Goal: Task Accomplishment & Management: Manage account settings

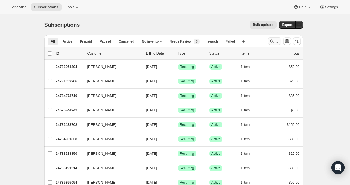
click at [273, 40] on icon "Search and filter results" at bounding box center [271, 40] width 5 height 5
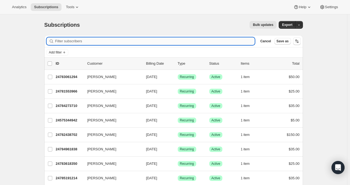
paste input "[PERSON_NAME][EMAIL_ADDRESS][PERSON_NAME][DOMAIN_NAME]"
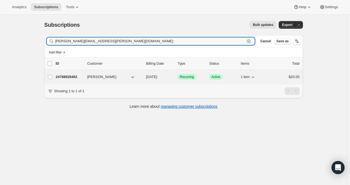
type input "[PERSON_NAME][EMAIL_ADDRESS][PERSON_NAME][DOMAIN_NAME]"
click at [70, 76] on p "24788828462" at bounding box center [69, 76] width 27 height 5
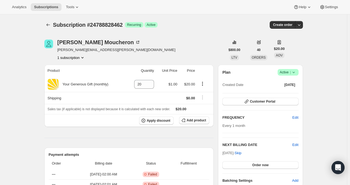
click at [295, 72] on icon at bounding box center [294, 72] width 2 height 1
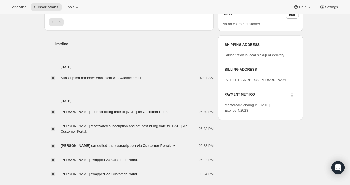
scroll to position [185, 0]
click at [145, 149] on div "[PERSON_NAME] set next billing date to [DATE] on Customer Portal. 05:39 PM [PER…" at bounding box center [129, 140] width 170 height 73
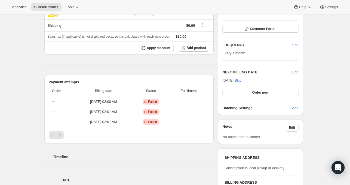
scroll to position [0, 0]
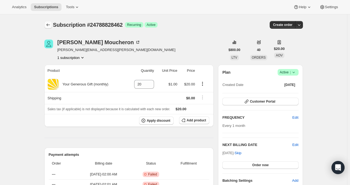
click at [50, 25] on icon "Subscriptions" at bounding box center [47, 24] width 5 height 5
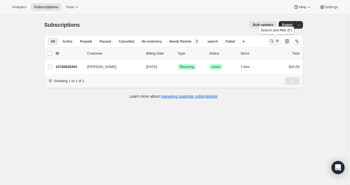
click at [272, 42] on icon "Search and filter results" at bounding box center [271, 40] width 5 height 5
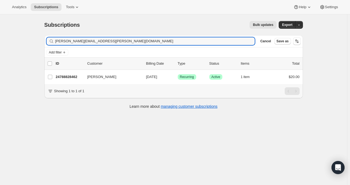
drag, startPoint x: 108, startPoint y: 42, endPoint x: 53, endPoint y: 36, distance: 55.1
click at [53, 36] on div "Filter subscribers [PERSON_NAME][EMAIL_ADDRESS][PERSON_NAME][DOMAIN_NAME] Clear…" at bounding box center [173, 41] width 259 height 12
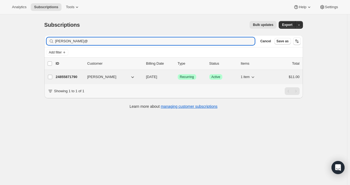
type input "[PERSON_NAME]@"
click at [64, 75] on p "24855871790" at bounding box center [69, 76] width 27 height 5
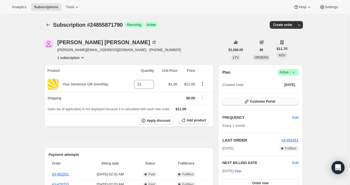
click at [256, 101] on span "Customer Portal" at bounding box center [262, 101] width 25 height 4
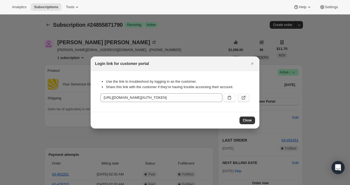
click at [244, 97] on icon ":rg4:" at bounding box center [245, 97] width 2 height 2
